Goal: Find specific page/section: Find specific page/section

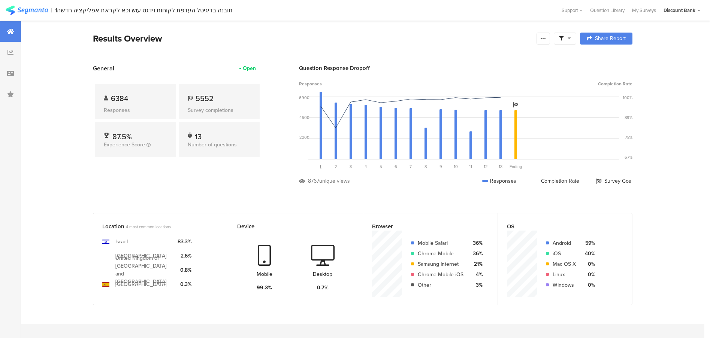
click at [646, 9] on div "My Surveys" at bounding box center [644, 10] width 31 height 7
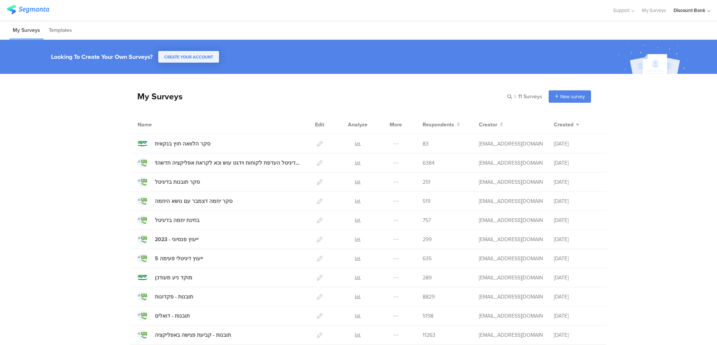
click at [168, 143] on div "סקר הלוואה חוץ בנקאית" at bounding box center [182, 144] width 55 height 8
click at [355, 143] on icon at bounding box center [358, 144] width 6 height 6
